Goal: Task Accomplishment & Management: Use online tool/utility

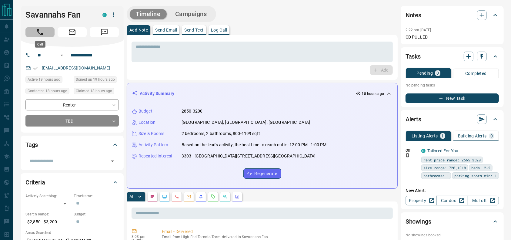
drag, startPoint x: 32, startPoint y: 36, endPoint x: 45, endPoint y: 36, distance: 13.0
click at [33, 36] on button "Call" at bounding box center [39, 32] width 29 height 10
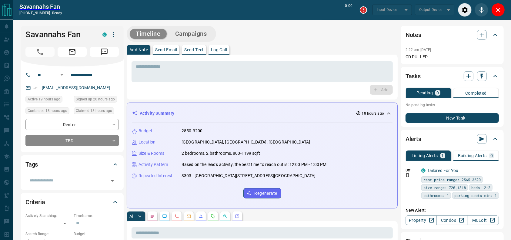
type input "*******"
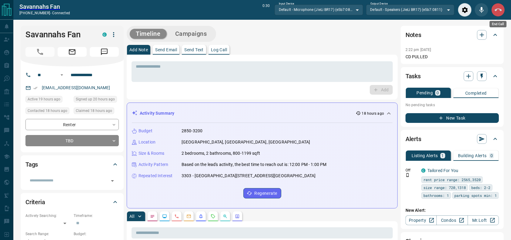
click at [496, 12] on icon "End Call" at bounding box center [497, 9] width 7 height 7
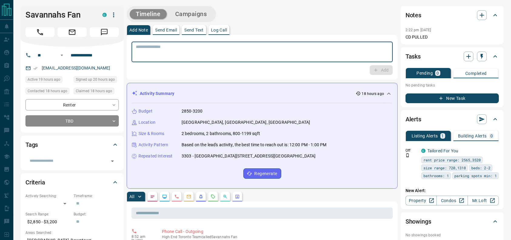
drag, startPoint x: 301, startPoint y: 49, endPoint x: 305, endPoint y: 46, distance: 5.4
click at [301, 49] on textarea at bounding box center [262, 51] width 253 height 15
click at [309, 33] on div "Add Note Send Email Send Text Log Call" at bounding box center [262, 30] width 271 height 10
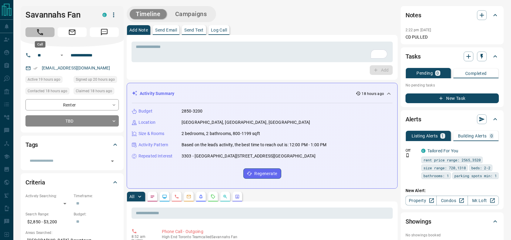
click at [28, 34] on button "Call" at bounding box center [39, 32] width 29 height 10
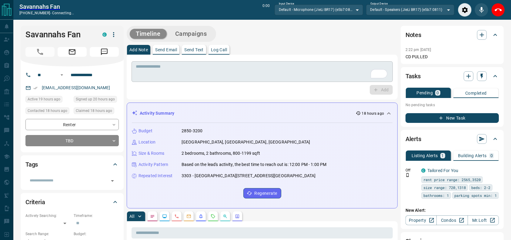
click at [257, 78] on textarea "To enrich screen reader interactions, please activate Accessibility in Grammarl…" at bounding box center [262, 71] width 253 height 15
click at [226, 63] on div "* ​" at bounding box center [261, 71] width 261 height 21
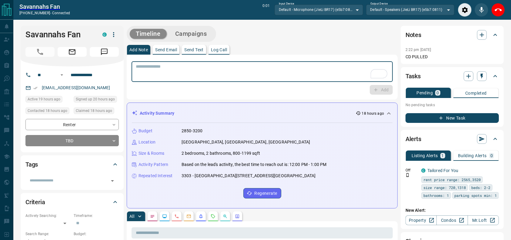
click at [224, 69] on textarea "To enrich screen reader interactions, please activate Accessibility in Grammarl…" at bounding box center [262, 71] width 253 height 15
type textarea "**********"
click at [280, 53] on div "Add Note Send Email Send Text Log Call" at bounding box center [262, 50] width 271 height 10
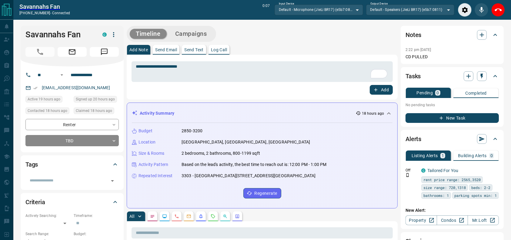
click at [367, 41] on div "Timeline Campaigns" at bounding box center [262, 34] width 271 height 16
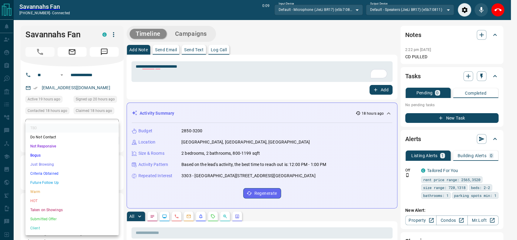
click at [68, 164] on li "Just Browsing" at bounding box center [71, 164] width 93 height 9
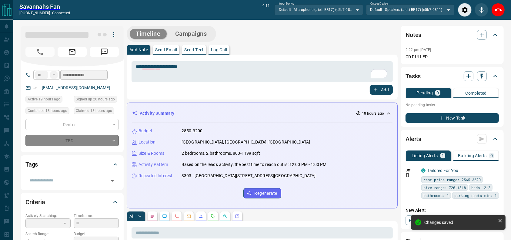
type input "*"
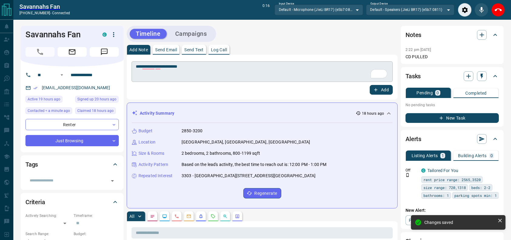
click at [330, 73] on textarea "**********" at bounding box center [262, 71] width 253 height 15
click at [330, 55] on div "**********" at bounding box center [262, 77] width 271 height 45
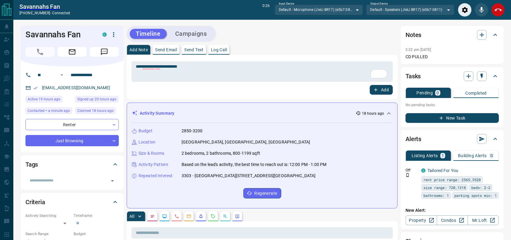
click at [495, 11] on icon "End Call" at bounding box center [497, 9] width 7 height 7
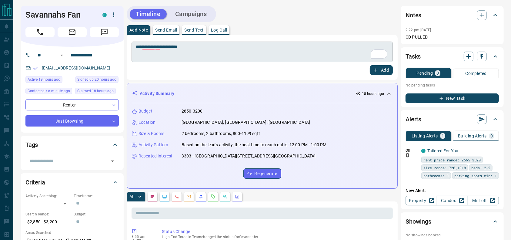
click at [287, 51] on textarea "**********" at bounding box center [262, 51] width 253 height 15
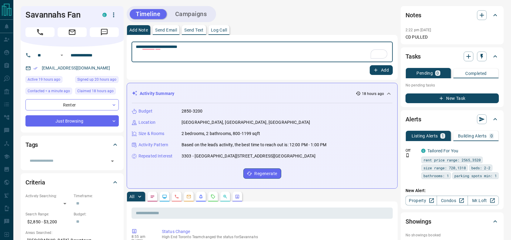
click at [383, 72] on button "Add" at bounding box center [380, 70] width 23 height 10
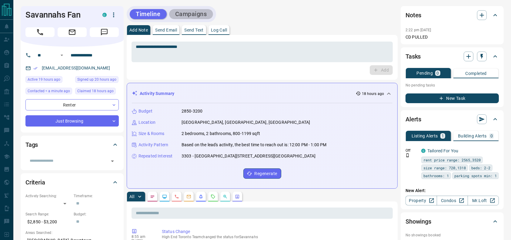
click at [191, 10] on button "Campaigns" at bounding box center [191, 14] width 44 height 10
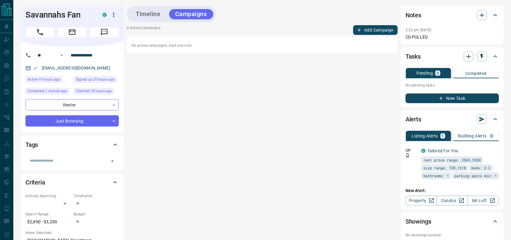
click at [365, 24] on div "Timeline Campaigns 0 Active Campaigns Add Campaign No active campaigns, start o…" at bounding box center [262, 131] width 271 height 251
click at [365, 25] on button "Add Campaign" at bounding box center [375, 30] width 45 height 10
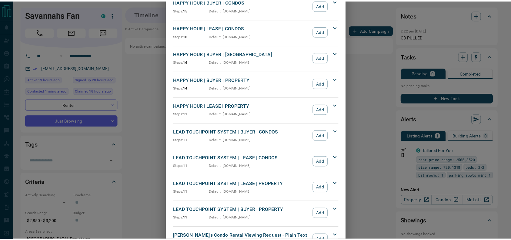
scroll to position [85, 0]
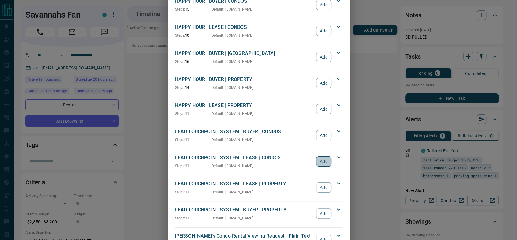
click at [324, 160] on button "Add" at bounding box center [323, 161] width 15 height 10
